Goal: Information Seeking & Learning: Learn about a topic

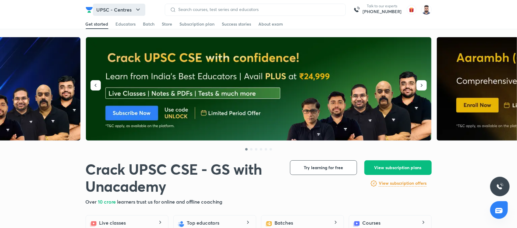
click at [130, 9] on button "UPSC - Centres" at bounding box center [119, 10] width 52 height 12
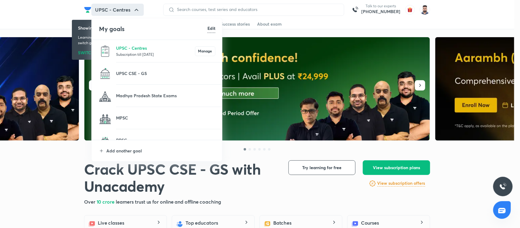
click at [130, 9] on div at bounding box center [260, 114] width 520 height 228
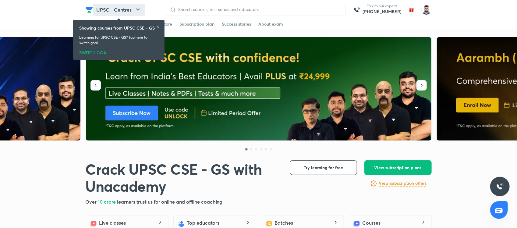
click at [127, 8] on button "UPSC - Centres" at bounding box center [119, 10] width 52 height 12
click at [310, 25] on div "Get started Educators Batch Store Subscription plan Success stories About exam" at bounding box center [259, 24] width 346 height 10
click at [158, 25] on icon at bounding box center [158, 27] width 4 height 4
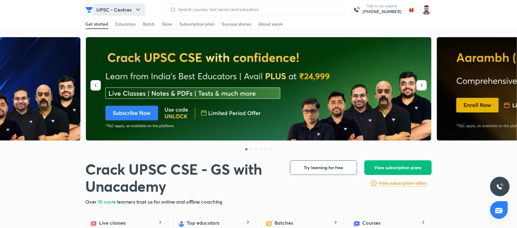
click at [130, 7] on button "UPSC - Centres" at bounding box center [119, 10] width 52 height 12
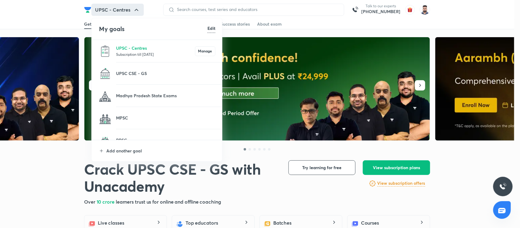
click at [165, 54] on p "Subscription till [DATE]" at bounding box center [155, 54] width 79 height 6
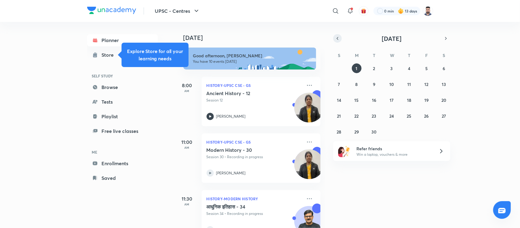
click at [338, 38] on icon "button" at bounding box center [337, 38] width 5 height 5
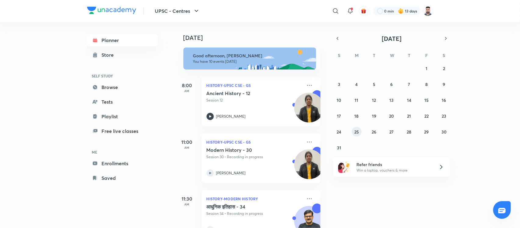
click at [355, 131] on abbr "25" at bounding box center [356, 132] width 5 height 6
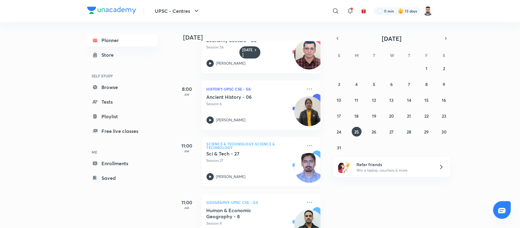
scroll to position [38, 0]
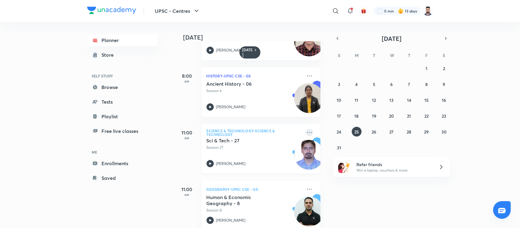
click at [306, 133] on icon at bounding box center [309, 132] width 7 height 7
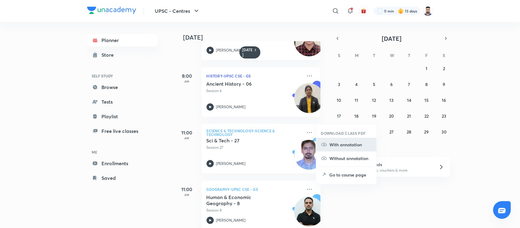
click at [332, 147] on p "With annotation" at bounding box center [351, 144] width 42 height 6
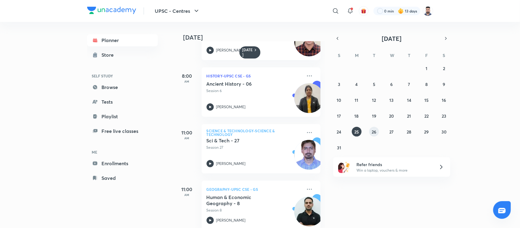
click at [372, 133] on abbr "26" at bounding box center [374, 132] width 5 height 6
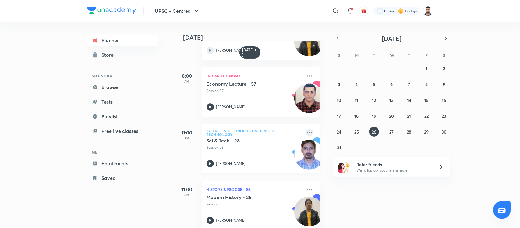
click at [306, 134] on icon at bounding box center [309, 132] width 7 height 7
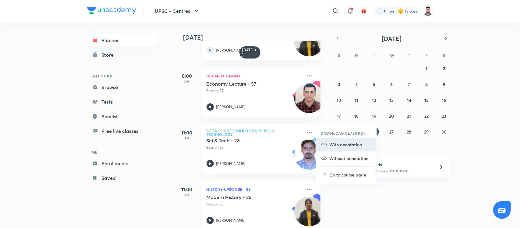
click at [338, 144] on p "With annotation" at bounding box center [351, 144] width 42 height 6
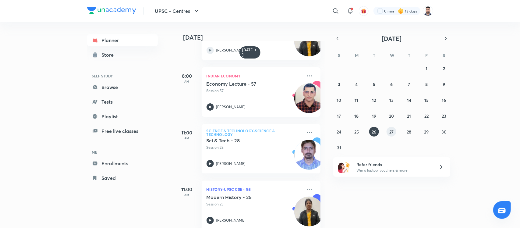
click at [388, 133] on button "27" at bounding box center [392, 132] width 10 height 10
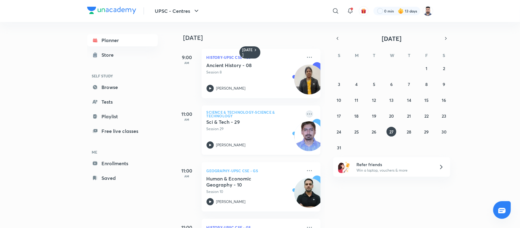
click at [306, 112] on icon at bounding box center [309, 113] width 7 height 7
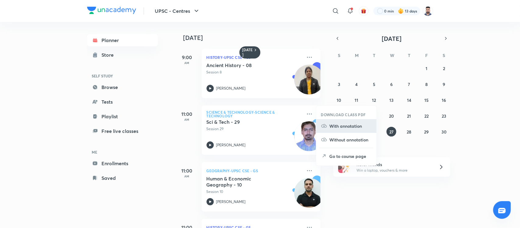
click at [351, 130] on li "With annotation" at bounding box center [346, 126] width 60 height 14
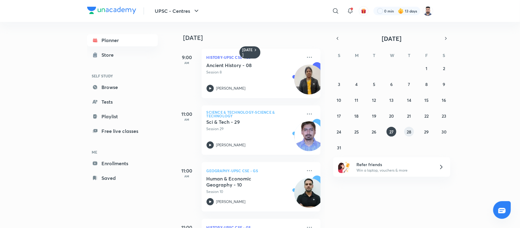
click at [408, 129] on abbr "28" at bounding box center [409, 132] width 5 height 6
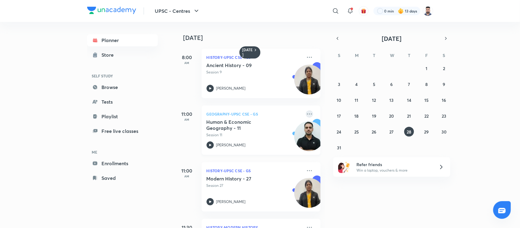
click at [306, 113] on icon at bounding box center [309, 113] width 7 height 7
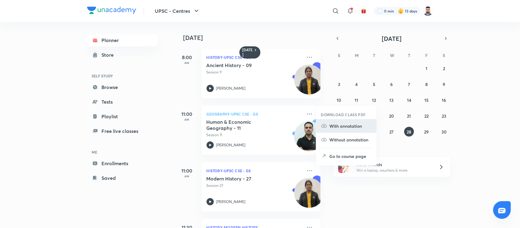
click at [343, 127] on p "With annotation" at bounding box center [351, 126] width 42 height 6
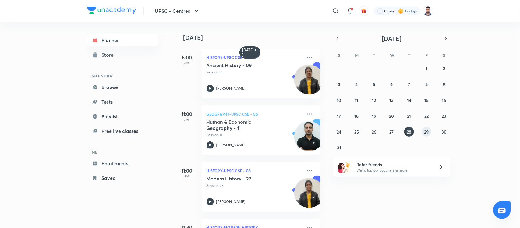
click at [427, 130] on abbr "29" at bounding box center [426, 132] width 5 height 6
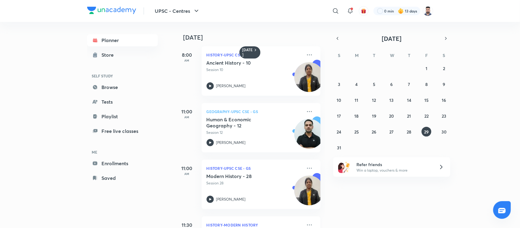
scroll to position [0, 0]
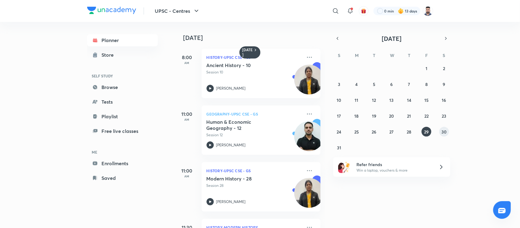
click at [445, 130] on abbr "30" at bounding box center [444, 132] width 5 height 6
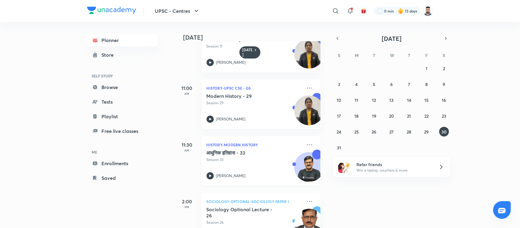
scroll to position [38, 0]
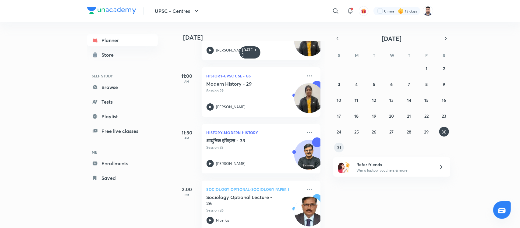
click at [339, 150] on abbr "31" at bounding box center [339, 148] width 4 height 6
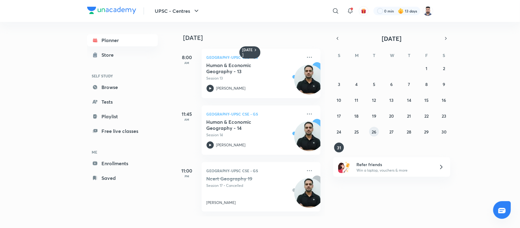
click at [376, 132] on abbr "26" at bounding box center [374, 132] width 5 height 6
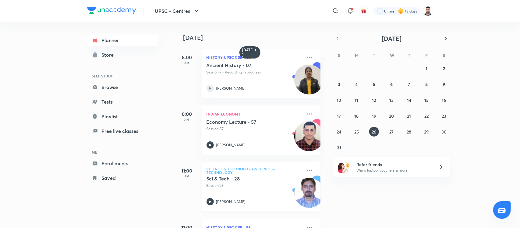
click at [307, 172] on div "Science & Technology-Science & Technology Sci & Tech - 28 Session 28 [PERSON_NA…" at bounding box center [261, 186] width 119 height 49
click at [211, 200] on icon at bounding box center [210, 201] width 7 height 7
click at [398, 134] on div "27 28 29 30 31 1 2 3 4 5 6 7 8 9 10 11 12 13 14 15 16 17 18 19 20 21 22 23 24 2…" at bounding box center [391, 107] width 117 height 89
click at [394, 133] on button "27" at bounding box center [392, 132] width 10 height 10
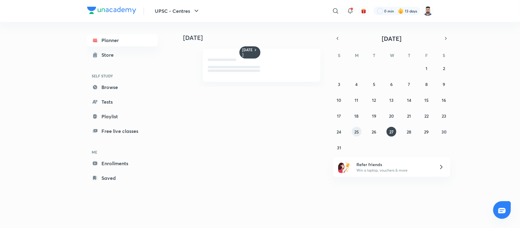
click at [358, 131] on abbr "25" at bounding box center [356, 132] width 5 height 6
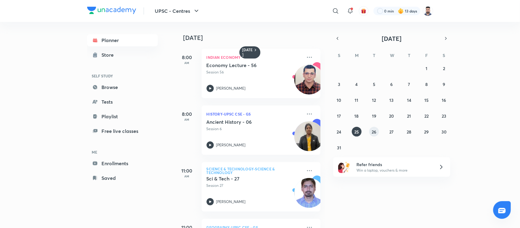
click at [376, 133] on abbr "26" at bounding box center [374, 132] width 5 height 6
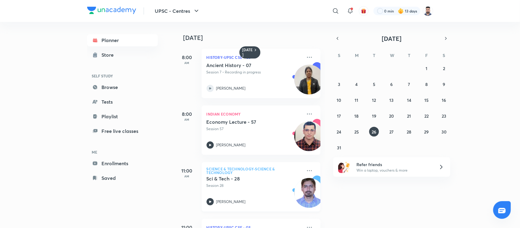
click at [213, 198] on div at bounding box center [210, 201] width 7 height 7
